Goal: Transaction & Acquisition: Purchase product/service

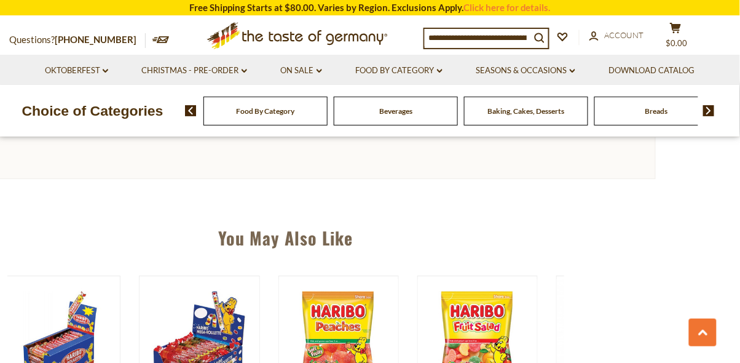
scroll to position [0, 287]
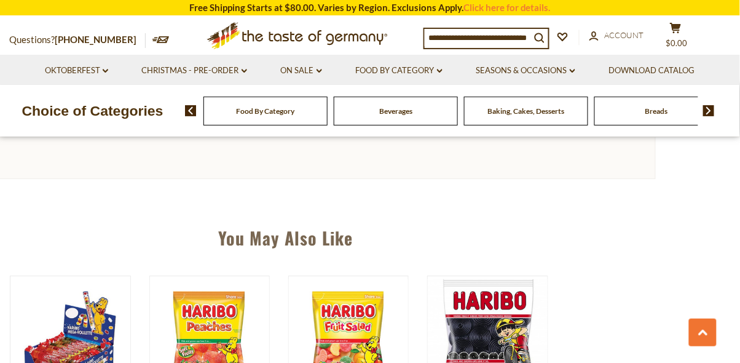
scroll to position [0, 426]
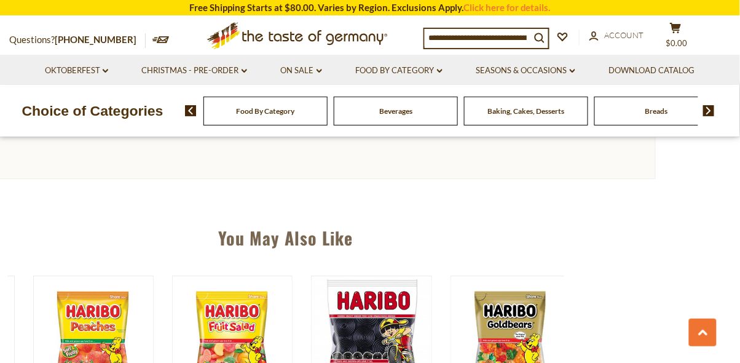
scroll to position [0, 556]
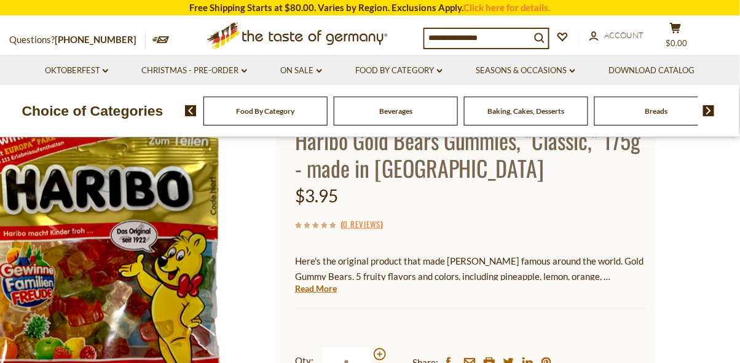
scroll to position [0, 0]
